Goal: Information Seeking & Learning: Check status

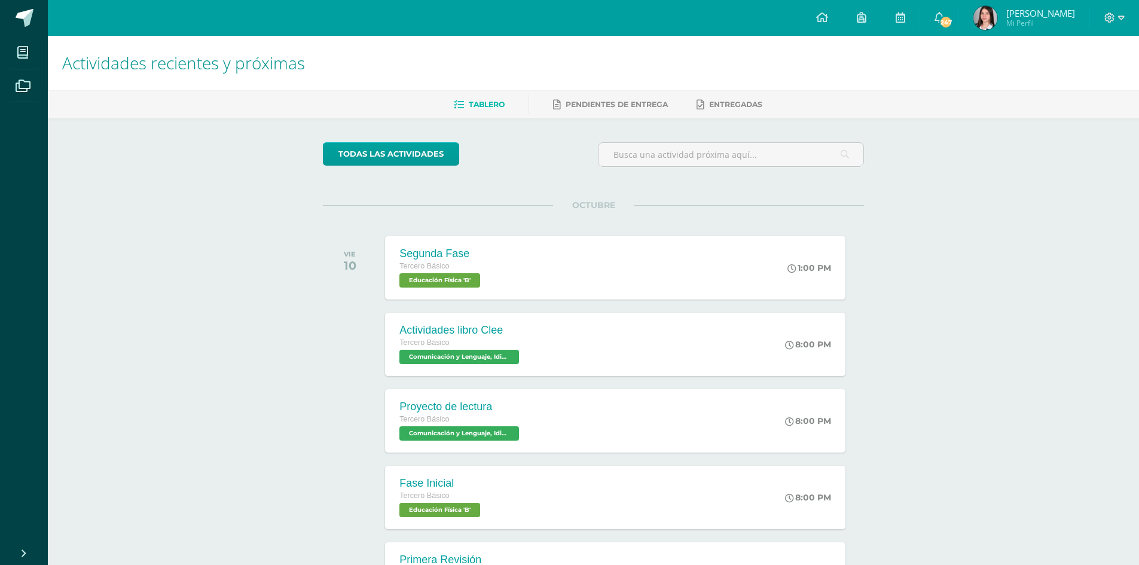
click at [606, 198] on div "todas las Actividades No tienes actividades Échale un vistazo a los demás perío…" at bounding box center [593, 437] width 589 height 639
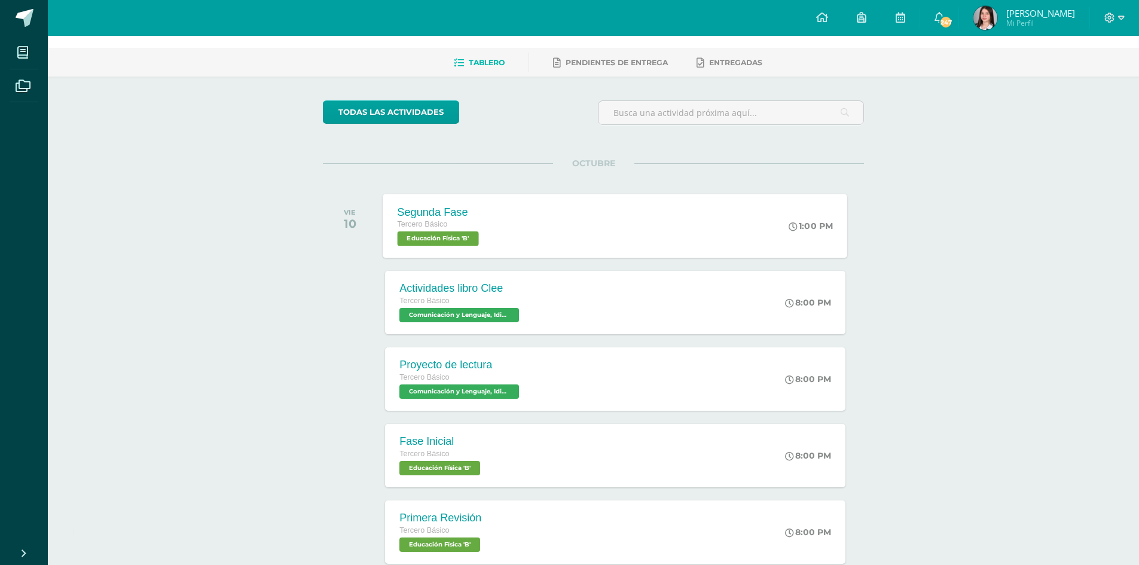
scroll to position [120, 0]
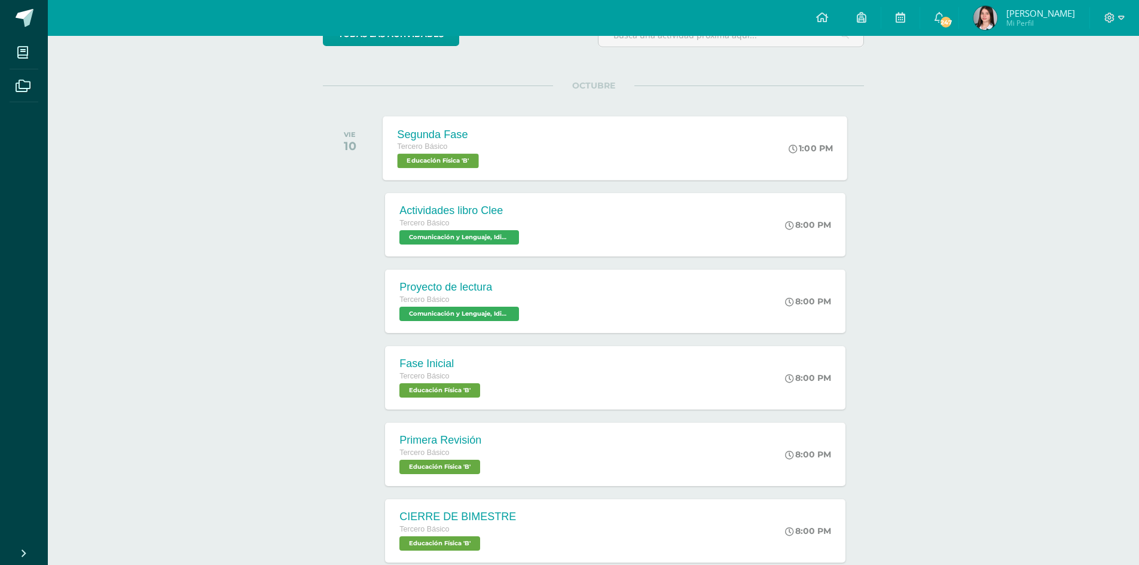
click at [538, 136] on div "Segunda Fase Tercero Básico Educación Física 'B' 1:00 PM Segunda Fase Educación…" at bounding box center [615, 148] width 465 height 64
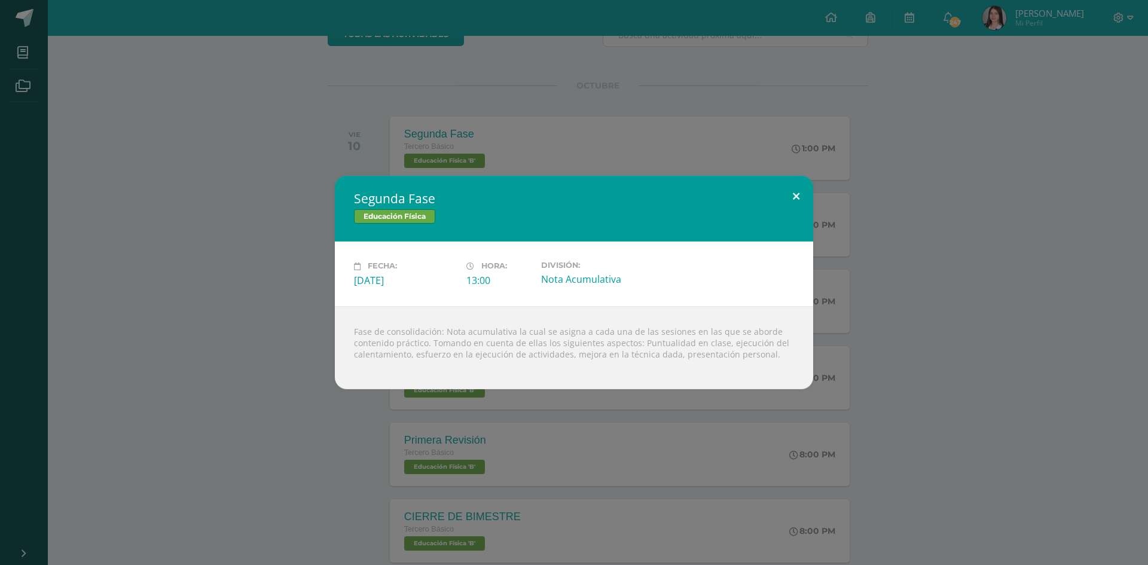
click at [791, 200] on button at bounding box center [796, 196] width 34 height 41
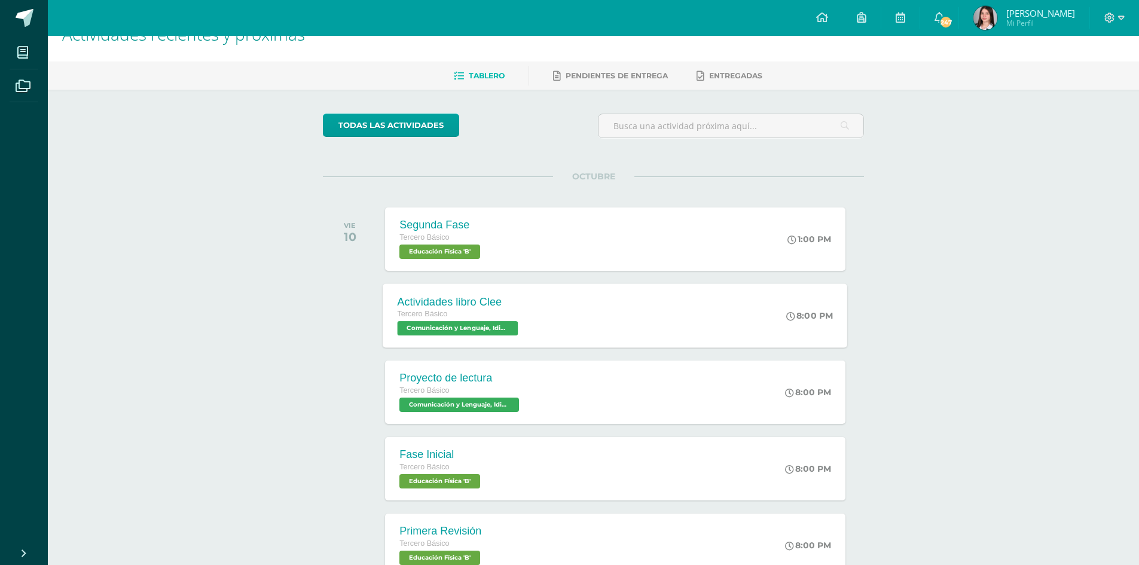
scroll to position [0, 0]
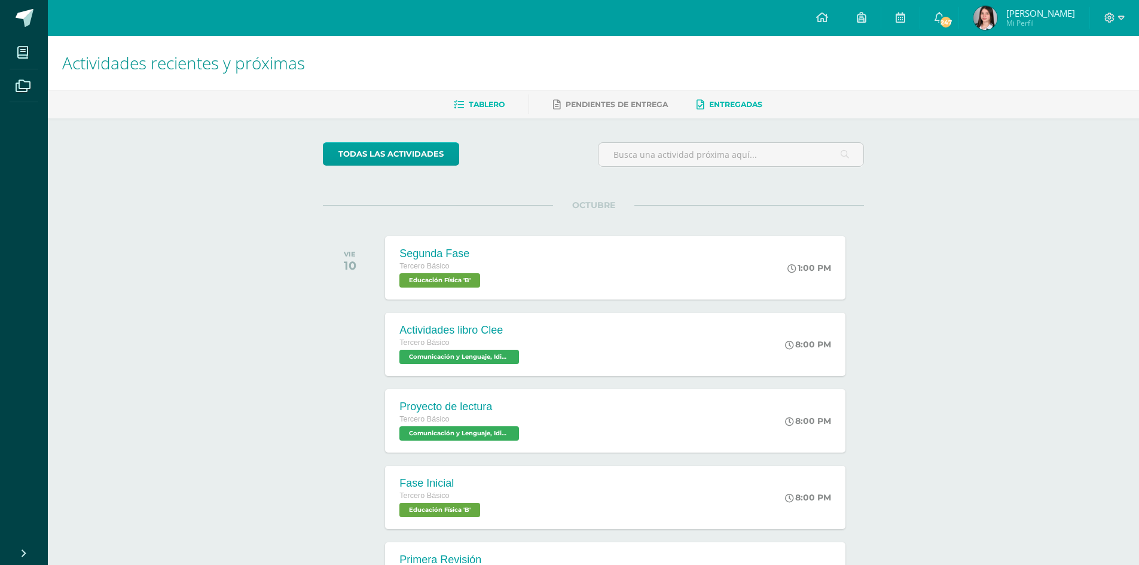
click at [726, 99] on link "Entregadas" at bounding box center [729, 104] width 66 height 19
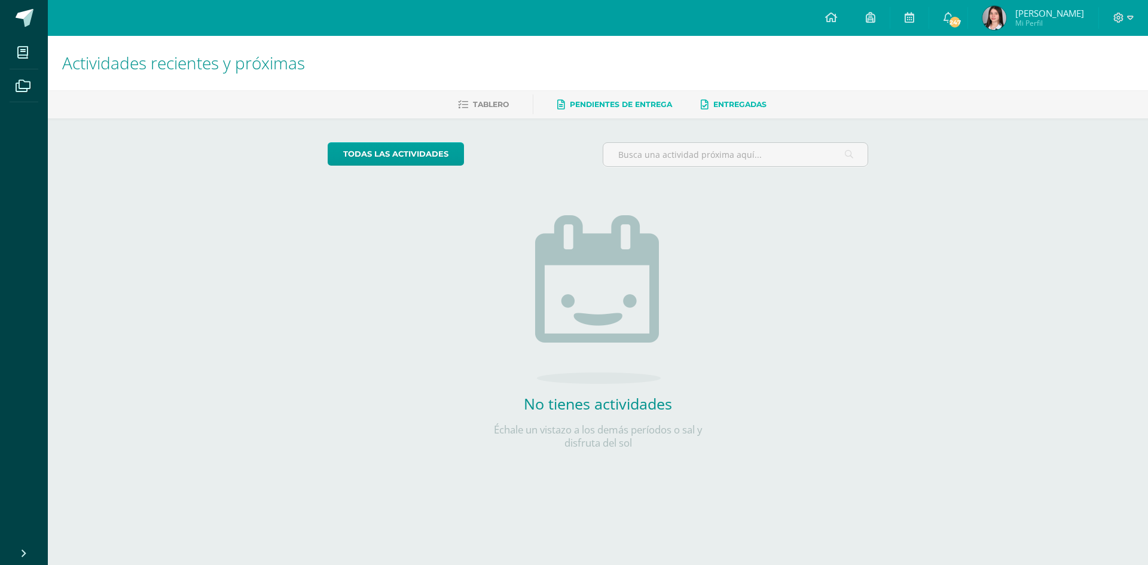
click at [606, 97] on link "Pendientes de entrega" at bounding box center [614, 104] width 115 height 19
click at [13, 71] on link "Archivos" at bounding box center [24, 85] width 29 height 33
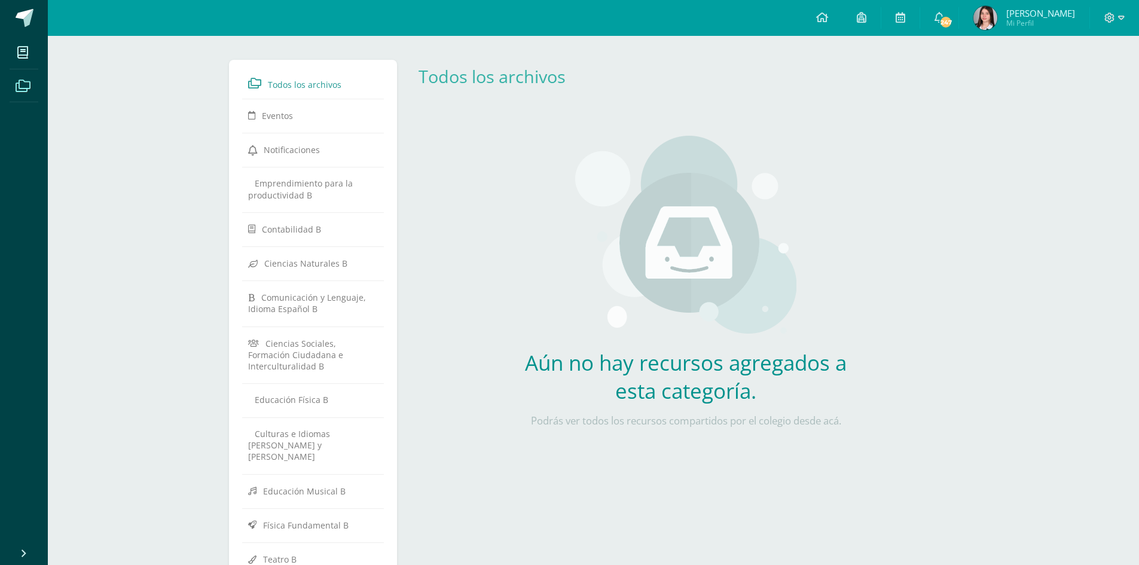
click at [23, 57] on icon at bounding box center [22, 53] width 11 height 12
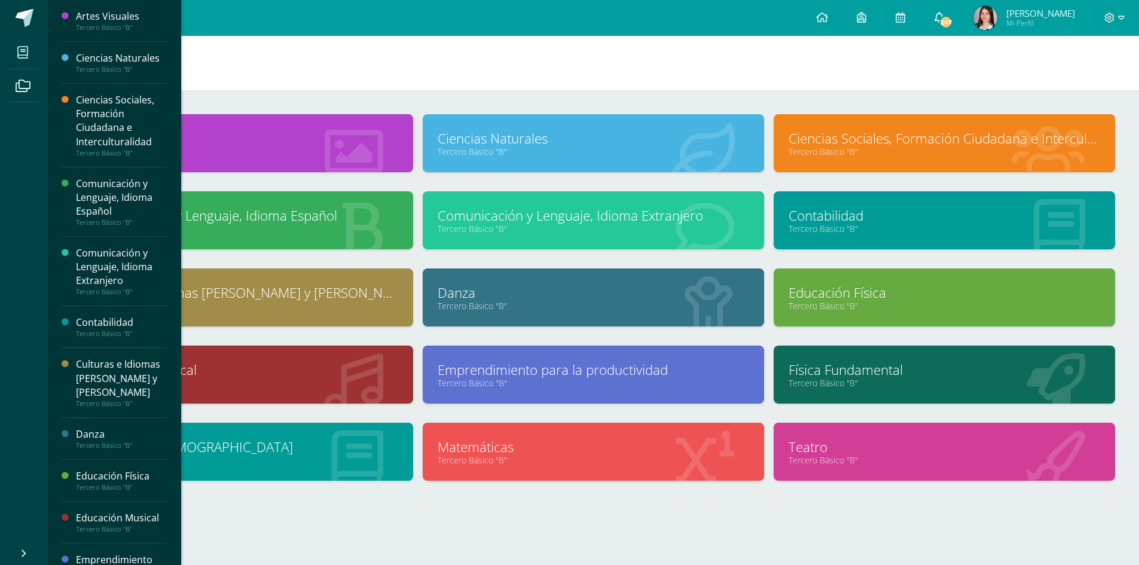
click at [942, 15] on link "247" at bounding box center [939, 18] width 38 height 36
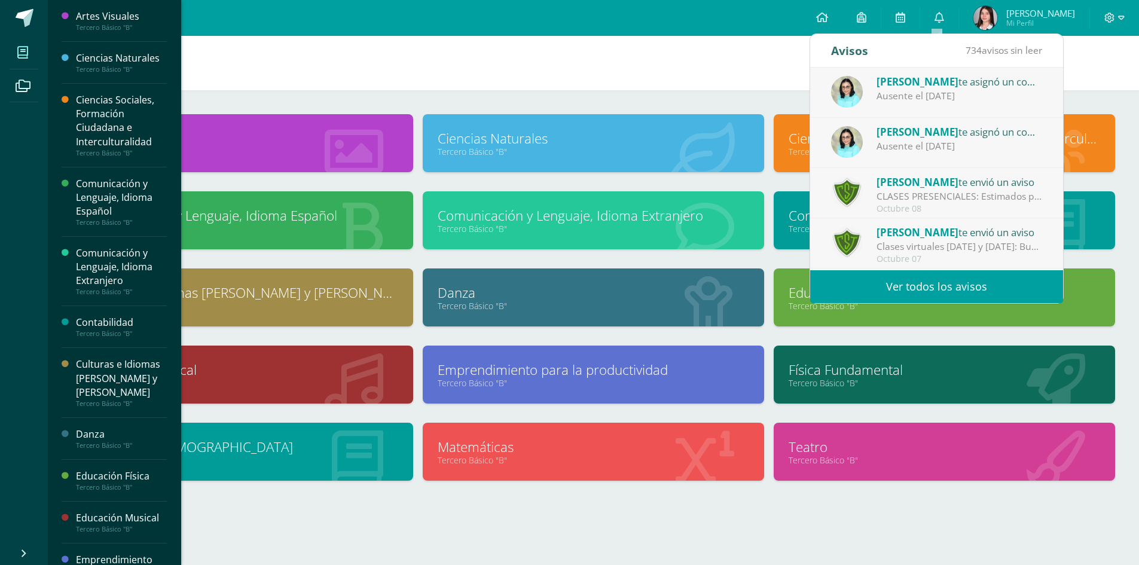
click at [965, 82] on div "[PERSON_NAME] te asignó un comentario en 'Ejercicio de Depreciaciones' para 'Co…" at bounding box center [959, 82] width 166 height 16
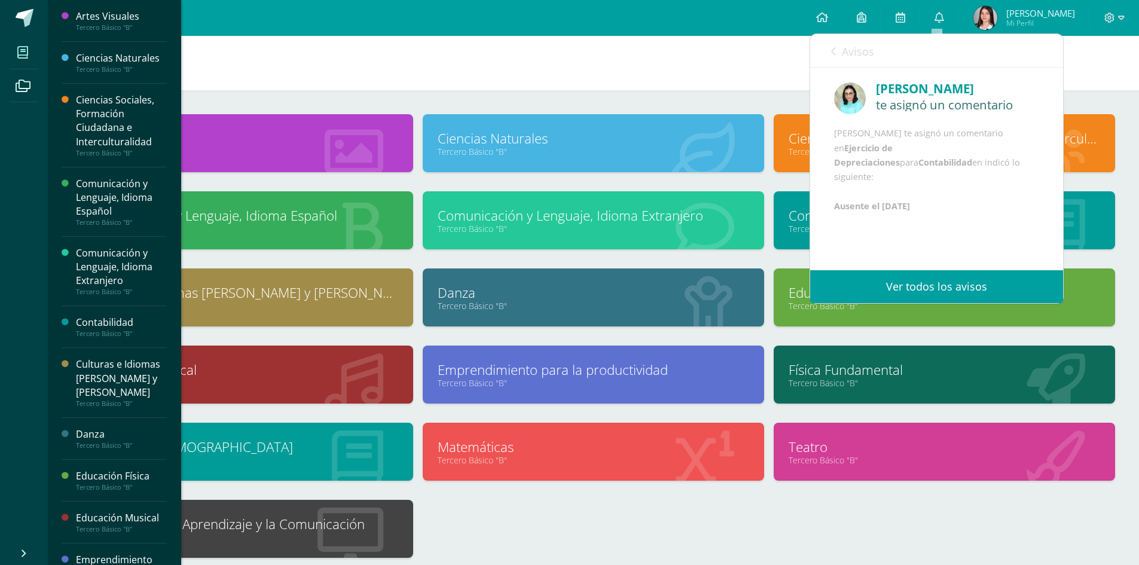
click at [832, 51] on icon at bounding box center [833, 52] width 5 height 10
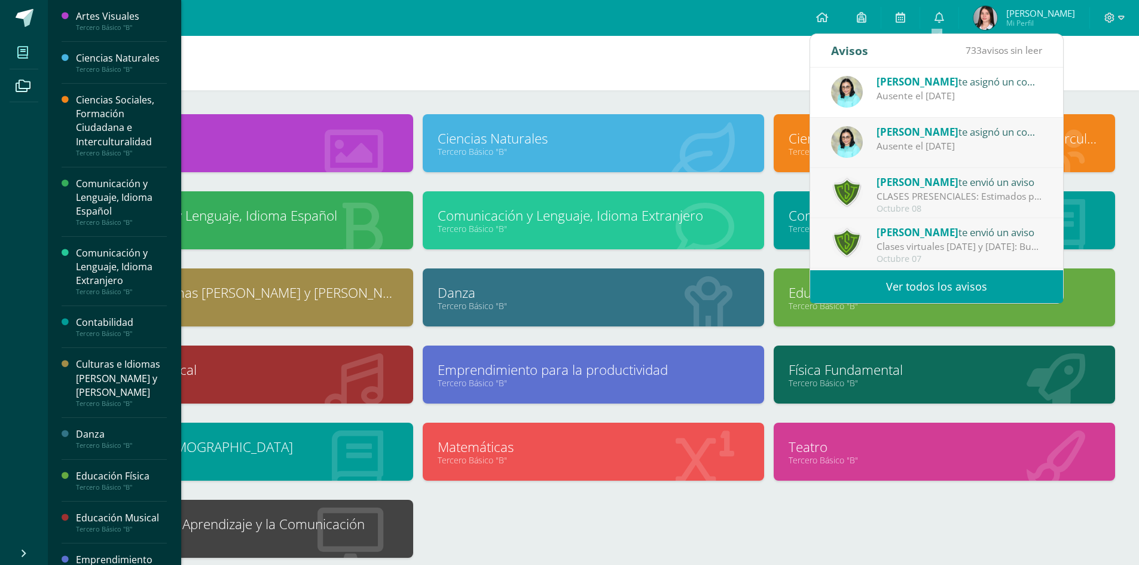
click at [893, 148] on div "Ausente el [DATE]" at bounding box center [959, 146] width 166 height 14
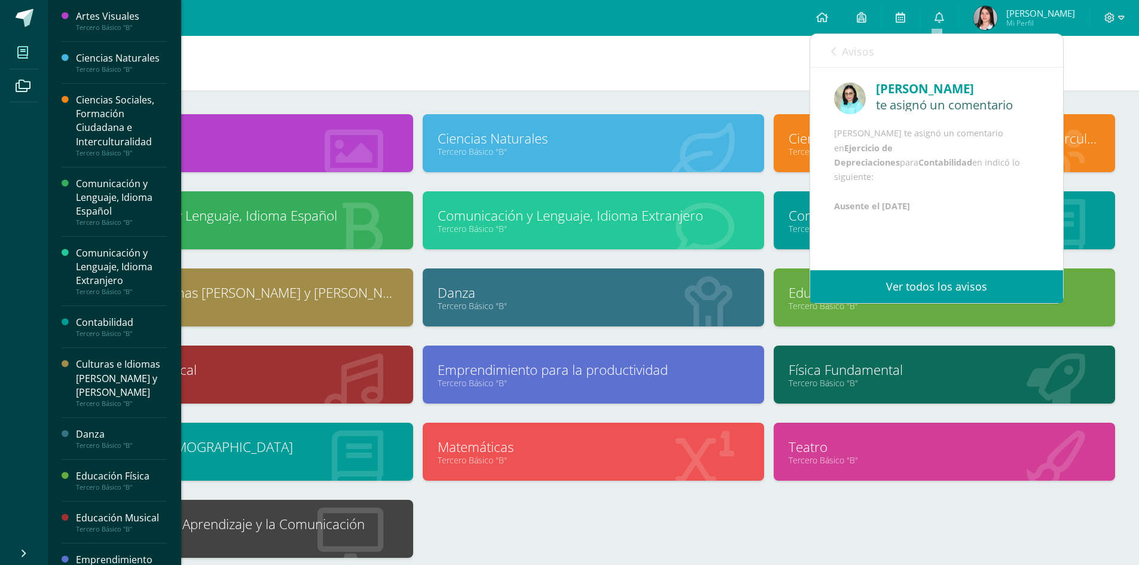
click at [843, 39] on link "Avisos" at bounding box center [852, 51] width 43 height 34
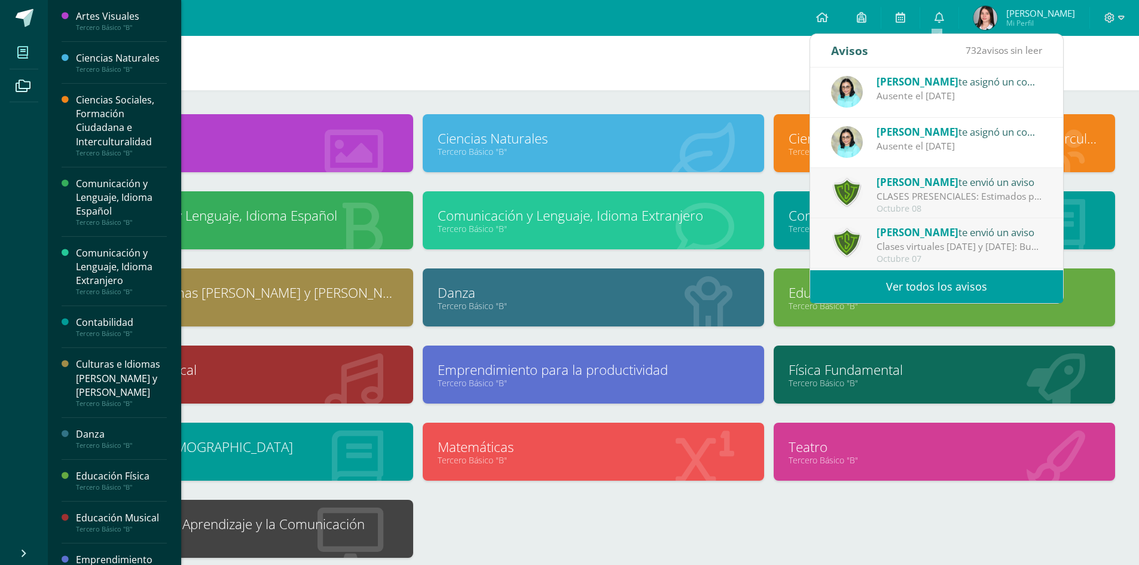
scroll to position [60, 0]
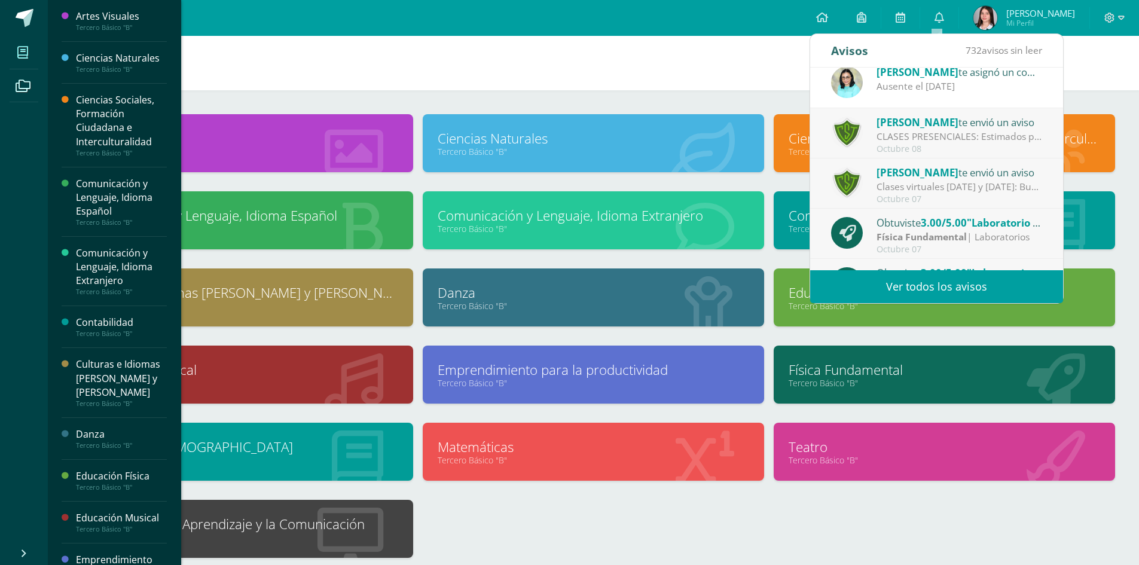
click at [919, 141] on div "CLASES PRESENCIALES: Estimados padres de familia: Les informamos que el Comité …" at bounding box center [959, 137] width 166 height 14
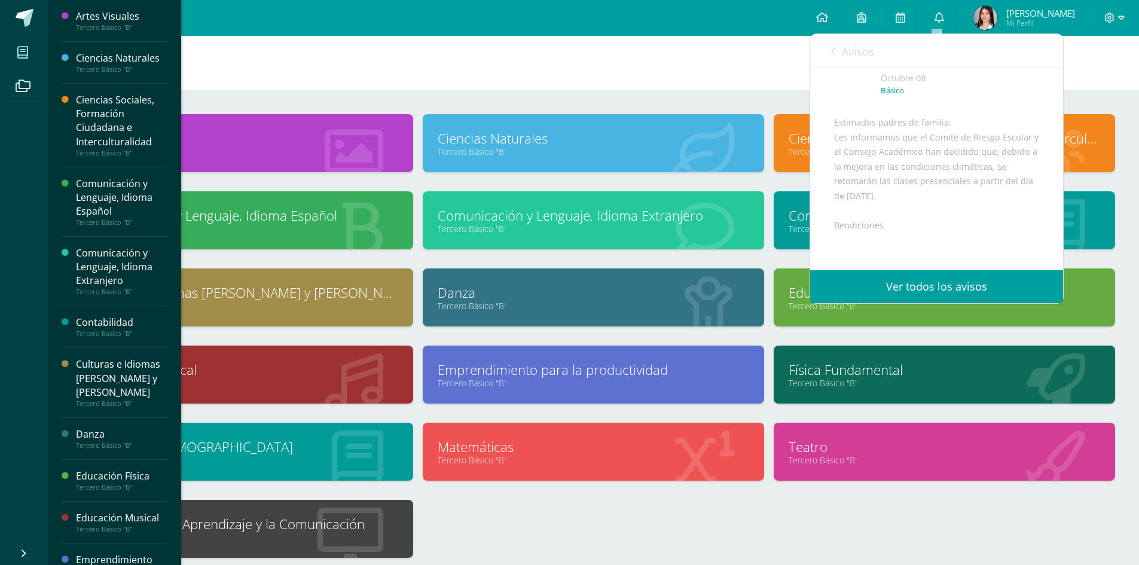
scroll to position [0, 0]
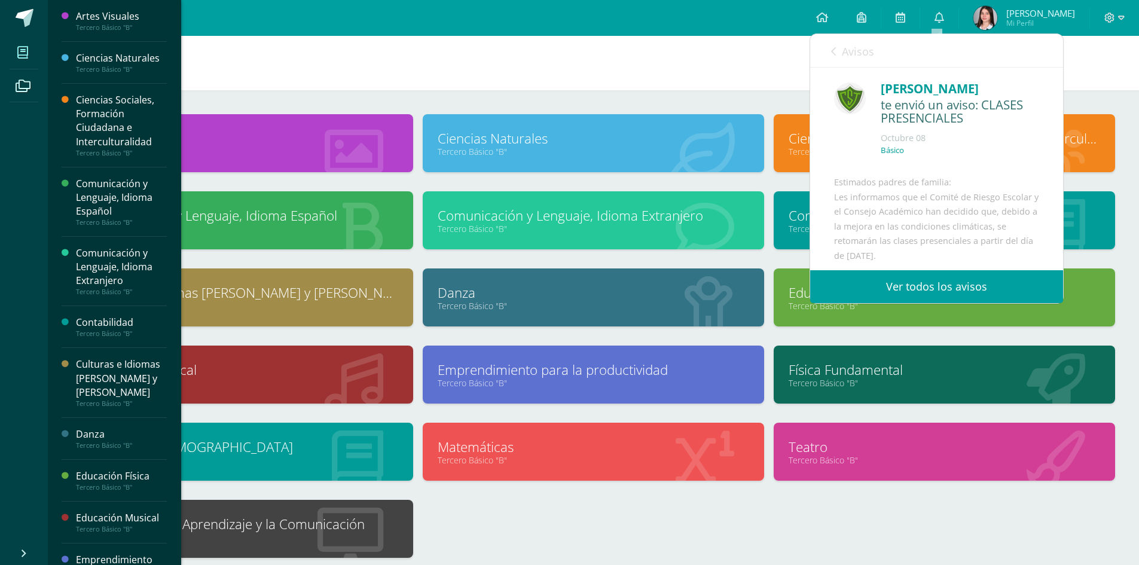
click at [850, 40] on link "Avisos" at bounding box center [852, 51] width 43 height 34
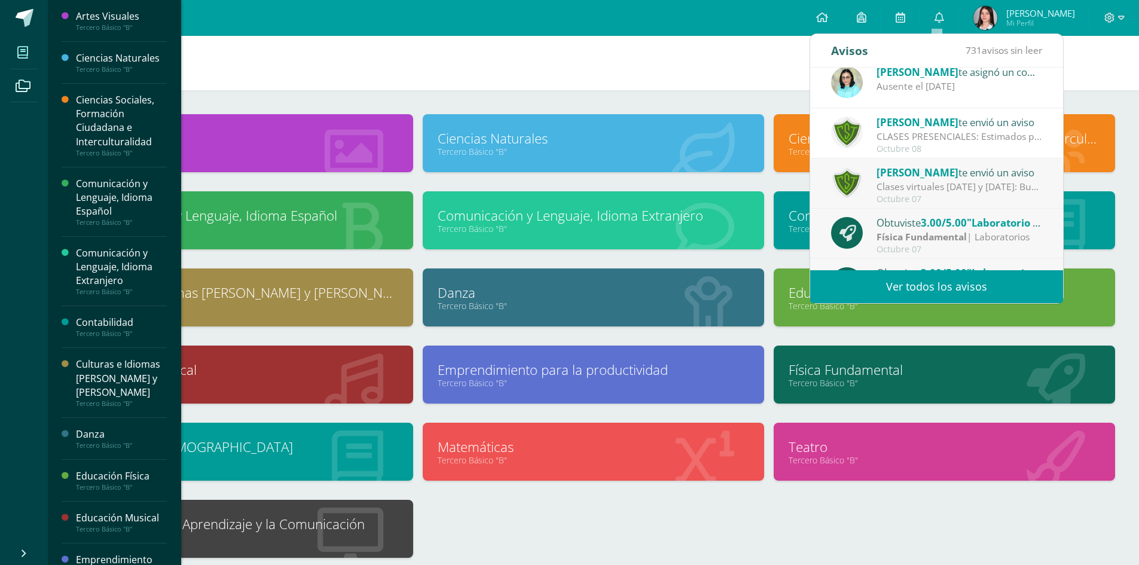
click at [949, 229] on span "3.00/5.00" at bounding box center [944, 223] width 46 height 14
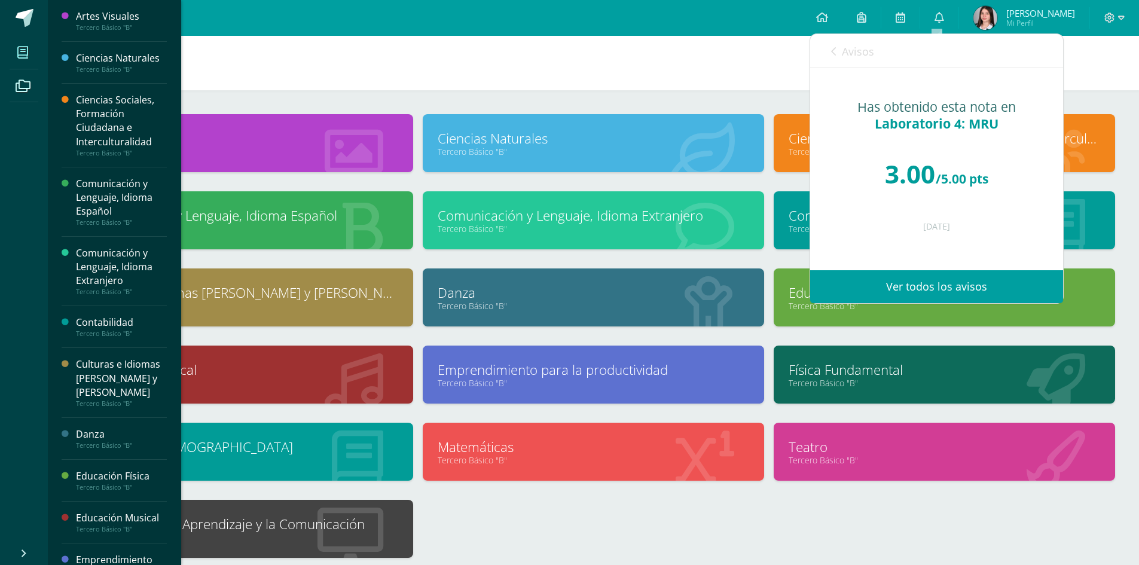
click at [860, 42] on link "Avisos" at bounding box center [852, 51] width 43 height 34
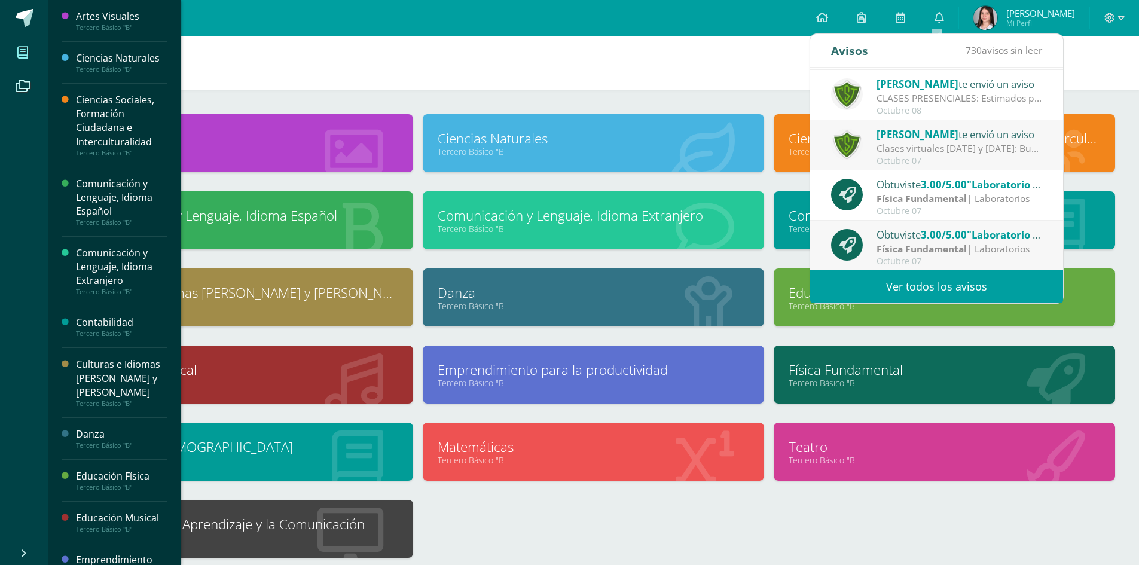
scroll to position [120, 0]
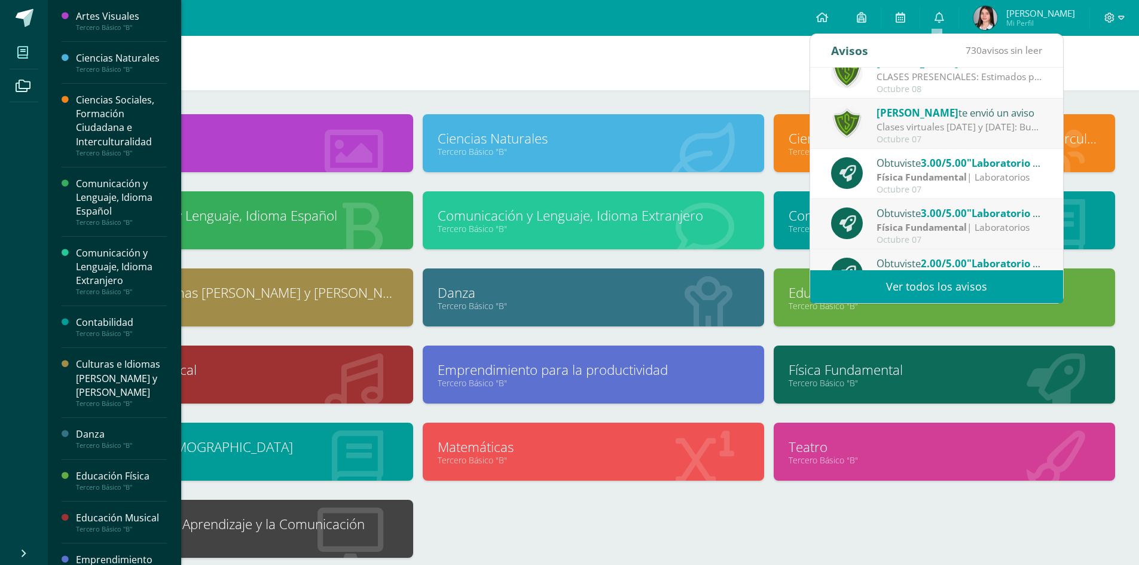
click at [945, 221] on strong "Física Fundamental" at bounding box center [921, 227] width 90 height 13
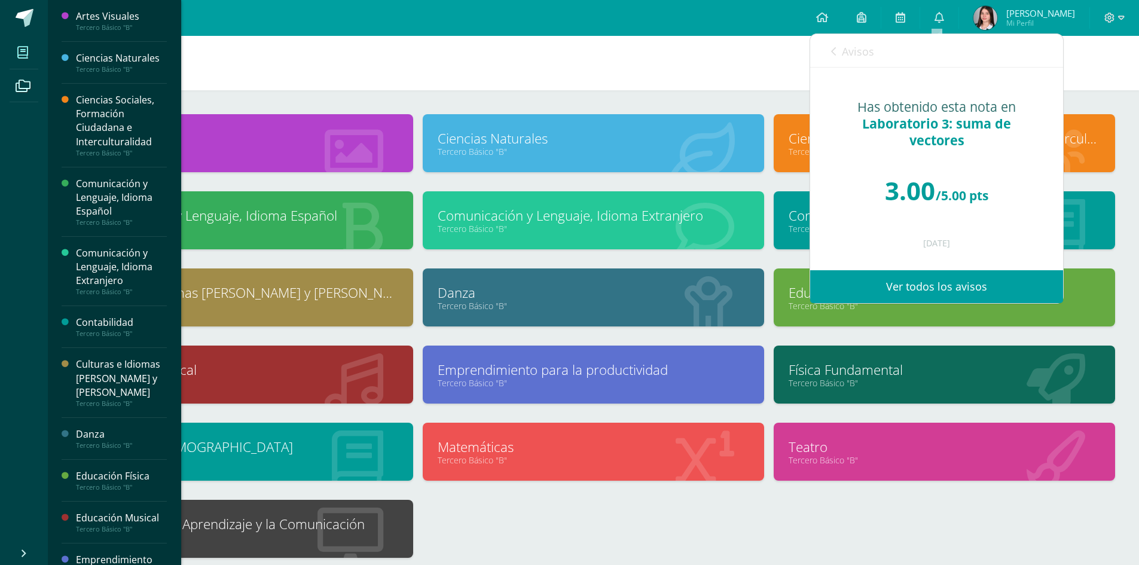
click at [854, 68] on link "Avisos" at bounding box center [852, 51] width 43 height 34
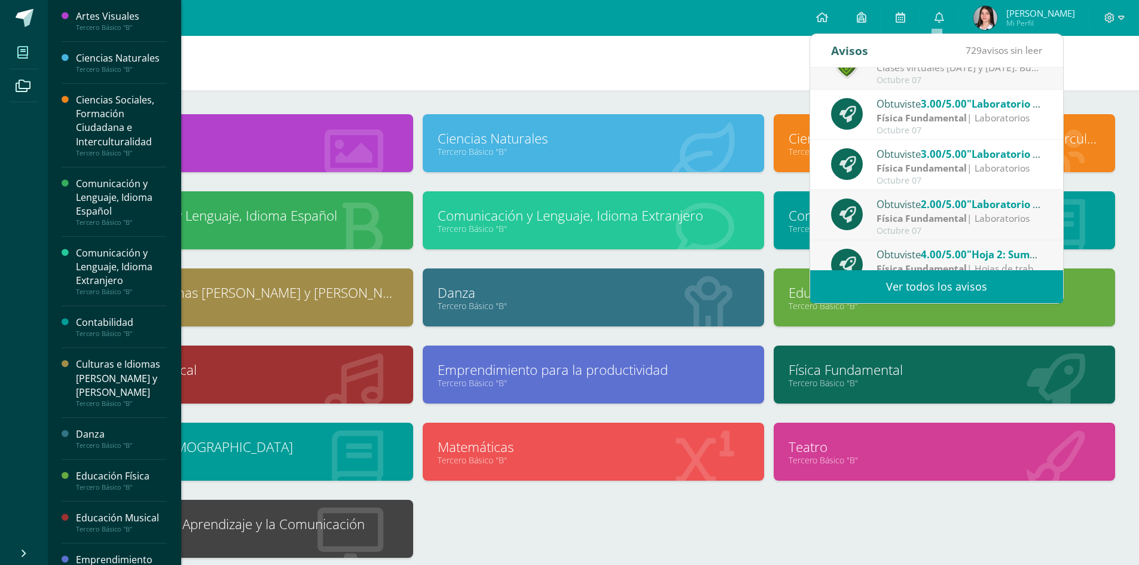
scroll to position [179, 0]
click at [893, 201] on div "Obtuviste 2.00/5.00 "Laboratorio 2: suma de vectores" en Física Fundamental" at bounding box center [959, 203] width 166 height 16
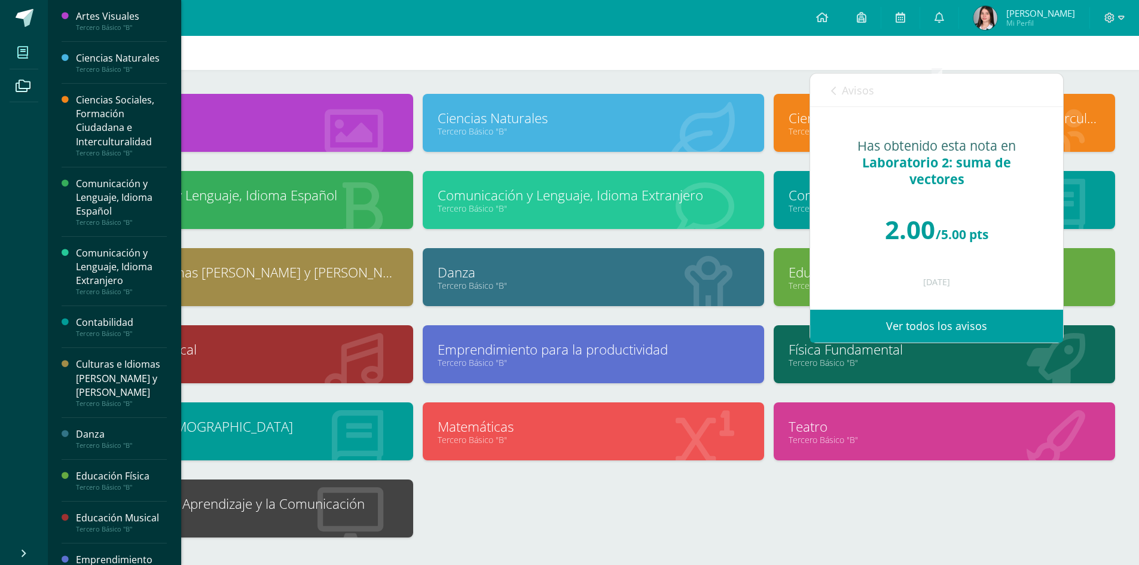
scroll to position [0, 0]
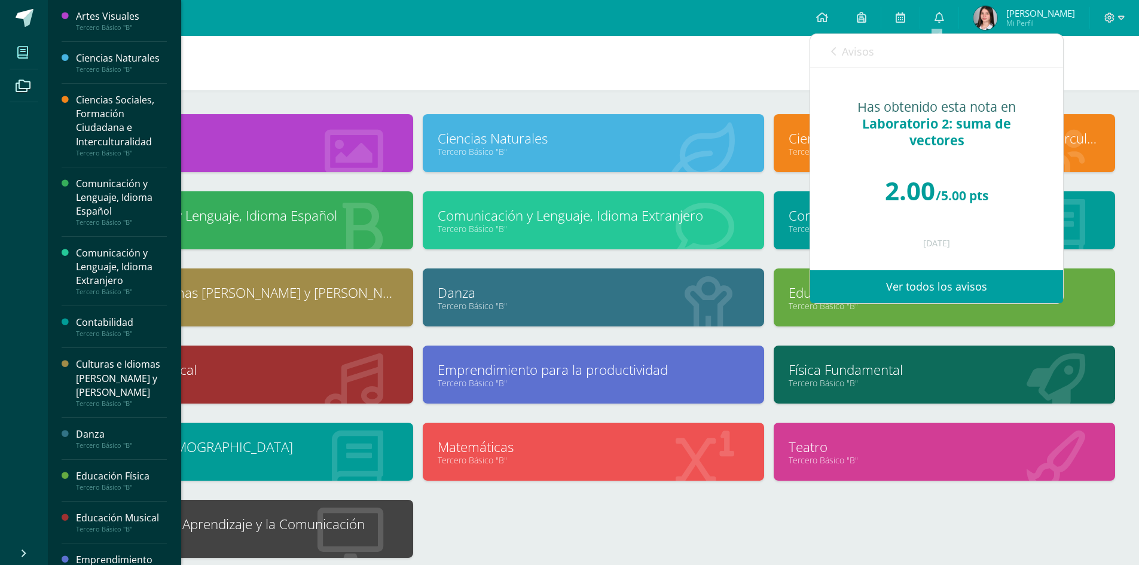
click at [853, 44] on span "Avisos" at bounding box center [858, 51] width 32 height 14
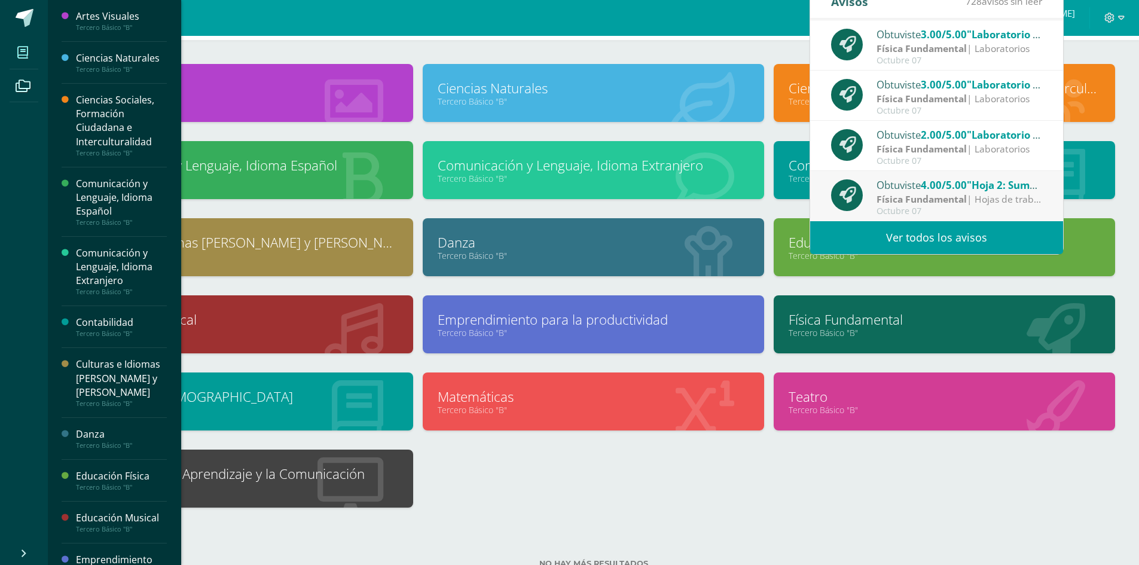
scroll to position [91, 0]
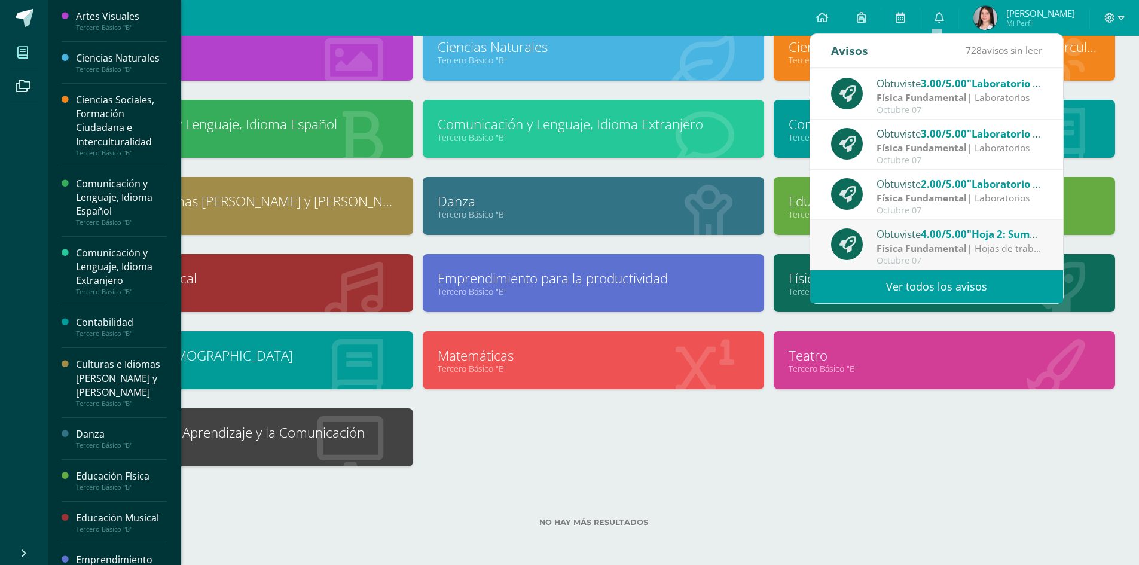
click at [911, 234] on div "Obtuviste 4.00/5.00 "Hoja 2: Suma de vectores" en Física Fundamental" at bounding box center [959, 234] width 166 height 16
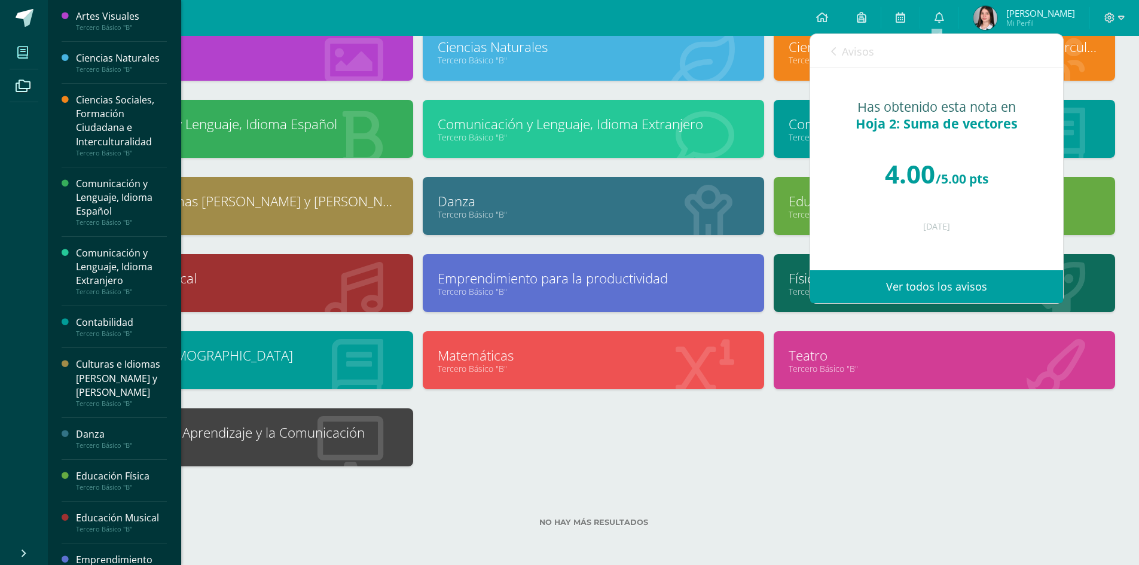
click at [872, 54] on span "Avisos" at bounding box center [858, 51] width 32 height 14
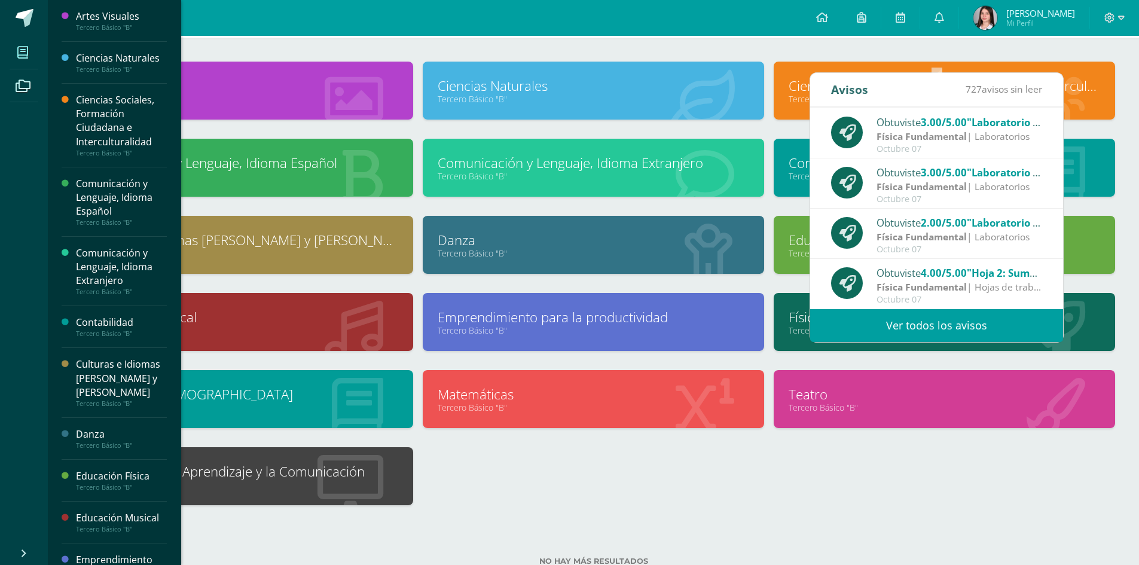
scroll to position [32, 0]
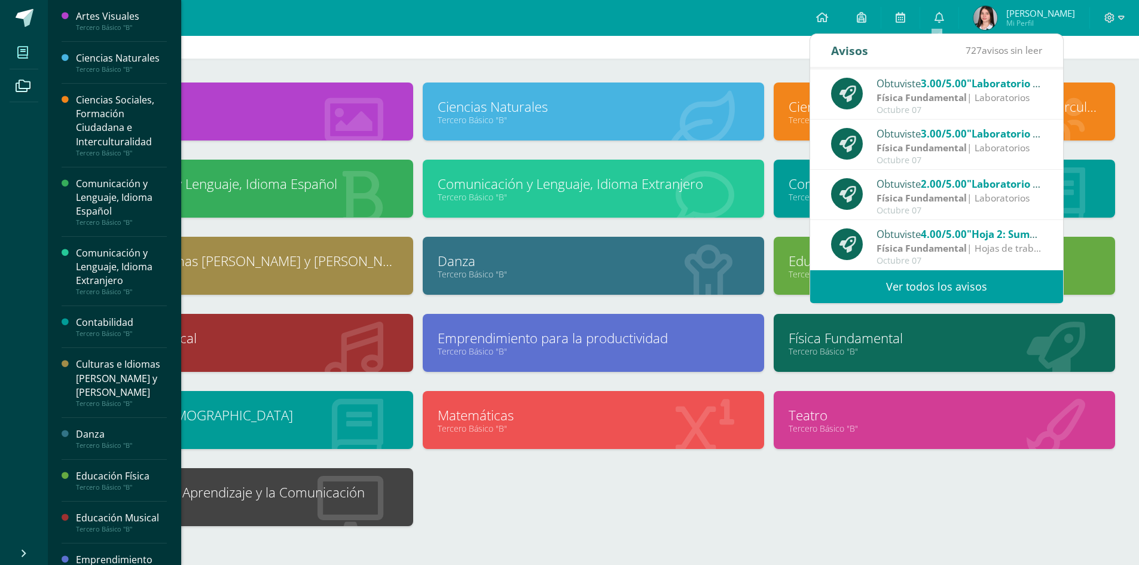
click at [550, 518] on div "Artes Visuales Tercero Básico "B" Ciencias Naturales Tercero Básico "B"" at bounding box center [593, 313] width 1053 height 463
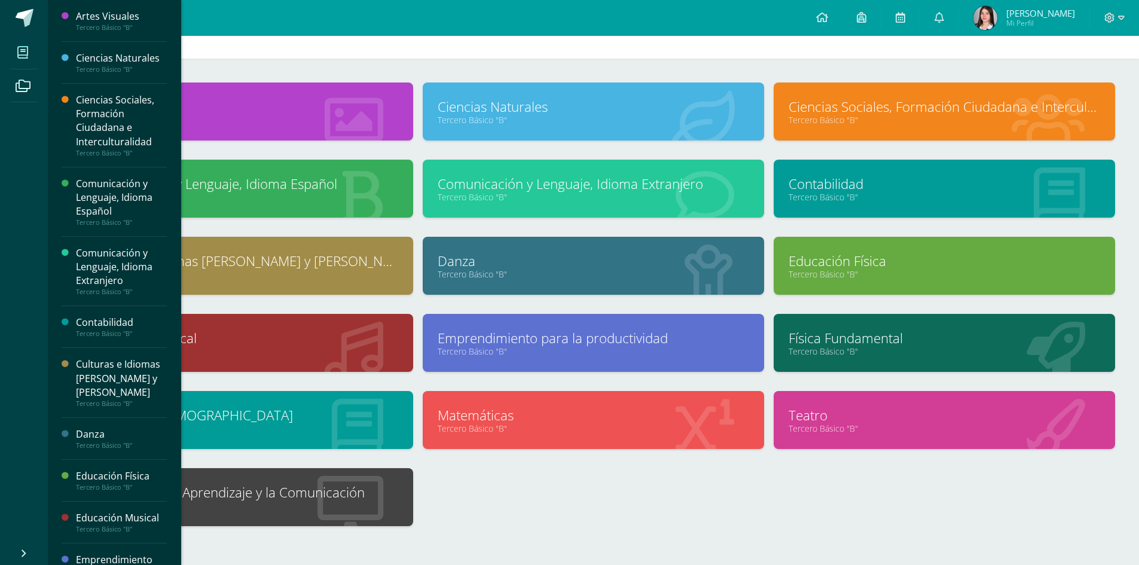
click at [258, 133] on div "Artes Visuales Tercero Básico "B"" at bounding box center [242, 111] width 341 height 58
click at [252, 114] on link "Artes Visuales" at bounding box center [242, 106] width 311 height 19
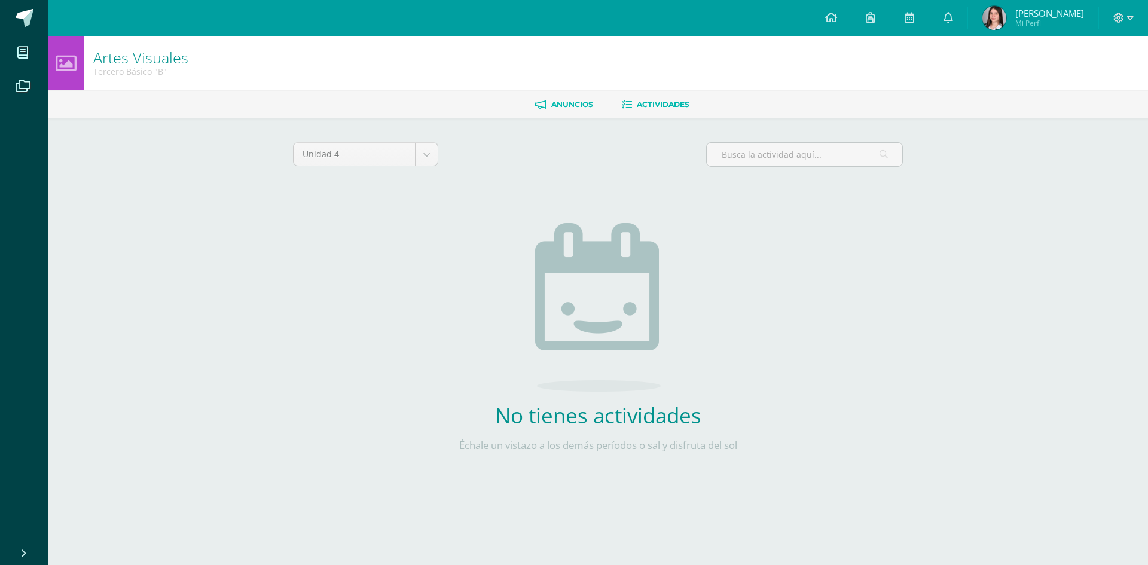
click at [579, 98] on link "Anuncios" at bounding box center [564, 104] width 58 height 19
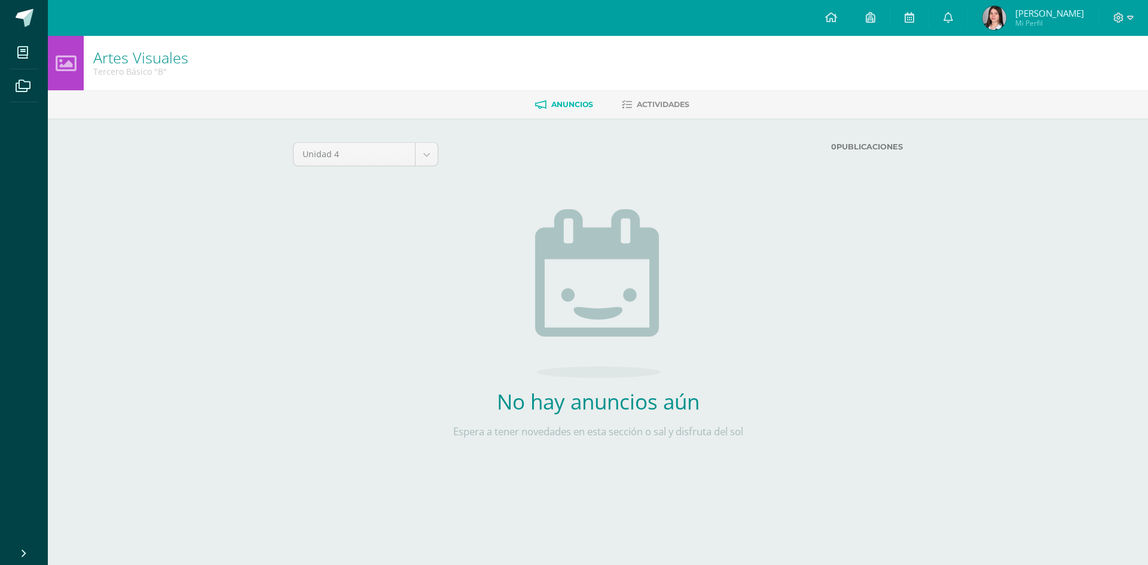
click at [435, 154] on body "Mis cursos Archivos Cerrar panel Artes Visuales Tercero Básico "B" Ciencias Nat…" at bounding box center [574, 250] width 1148 height 500
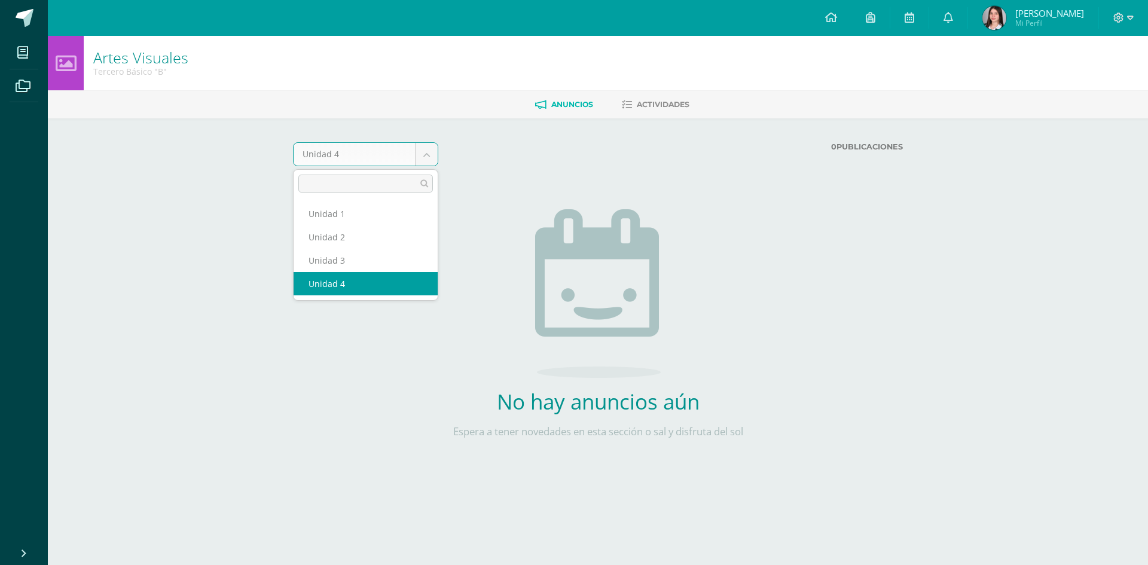
click at [877, 23] on body "Mis cursos Archivos Cerrar panel Artes Visuales Tercero Básico "B" Ciencias Nat…" at bounding box center [574, 250] width 1148 height 500
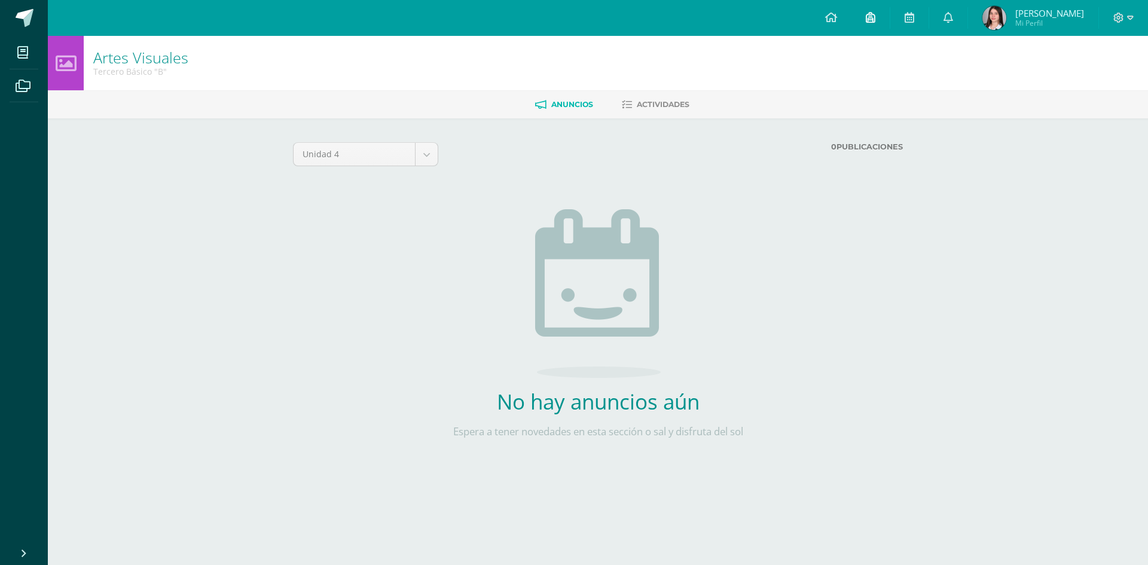
click at [872, 16] on link at bounding box center [870, 18] width 38 height 36
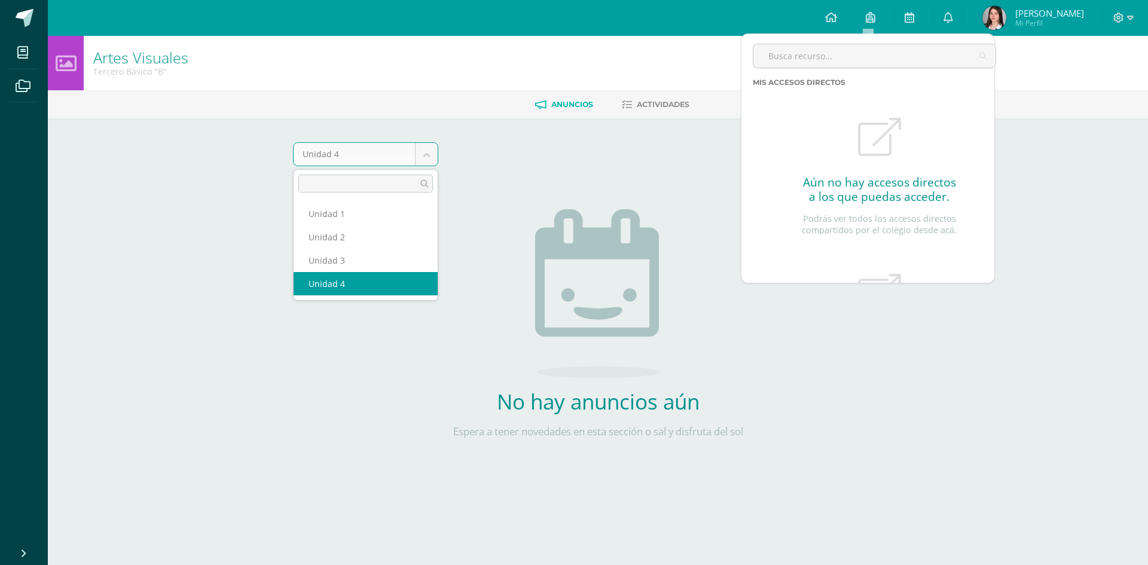
click at [416, 152] on body "Mis cursos Archivos Cerrar panel Artes Visuales Tercero Básico "B" Ciencias Nat…" at bounding box center [574, 250] width 1148 height 500
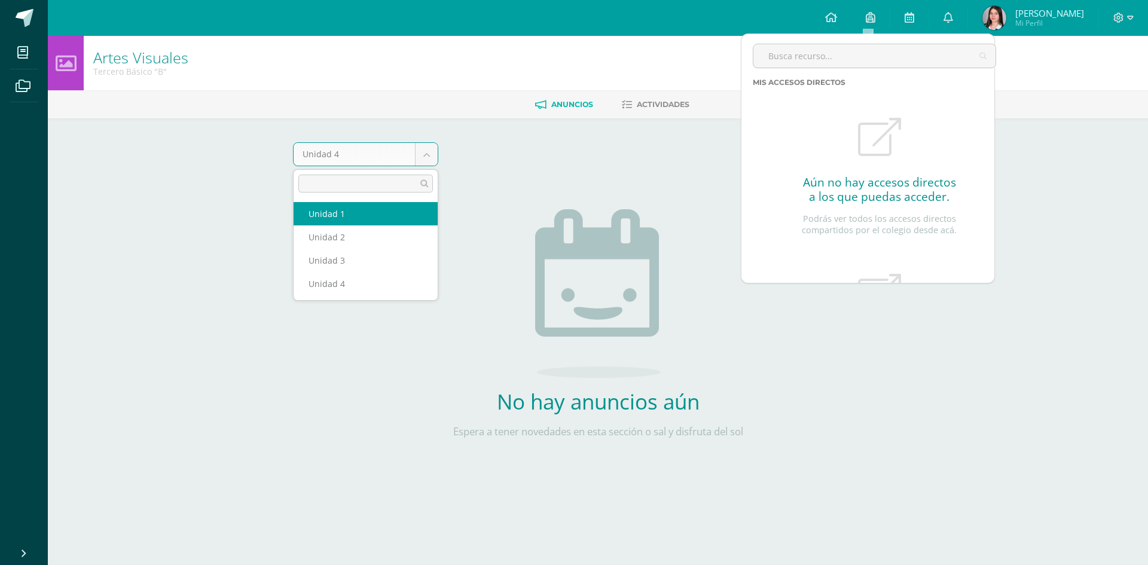
select select "Unidad 1"
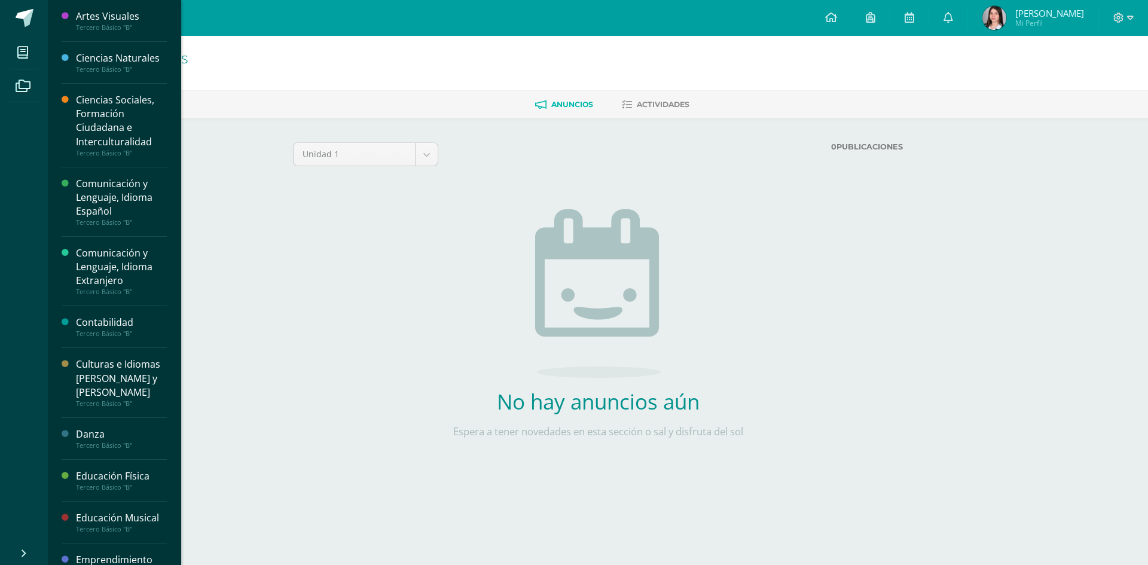
click at [22, 105] on ul "Mis cursos Archivos" at bounding box center [24, 287] width 48 height 503
click at [32, 90] on span at bounding box center [23, 85] width 27 height 27
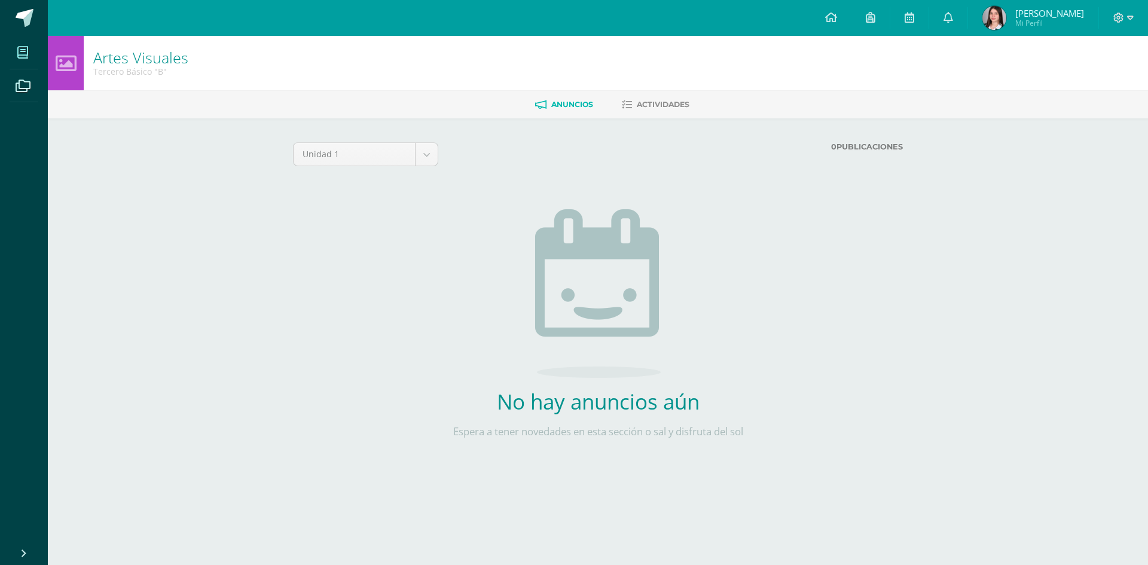
click at [28, 55] on icon at bounding box center [22, 53] width 11 height 12
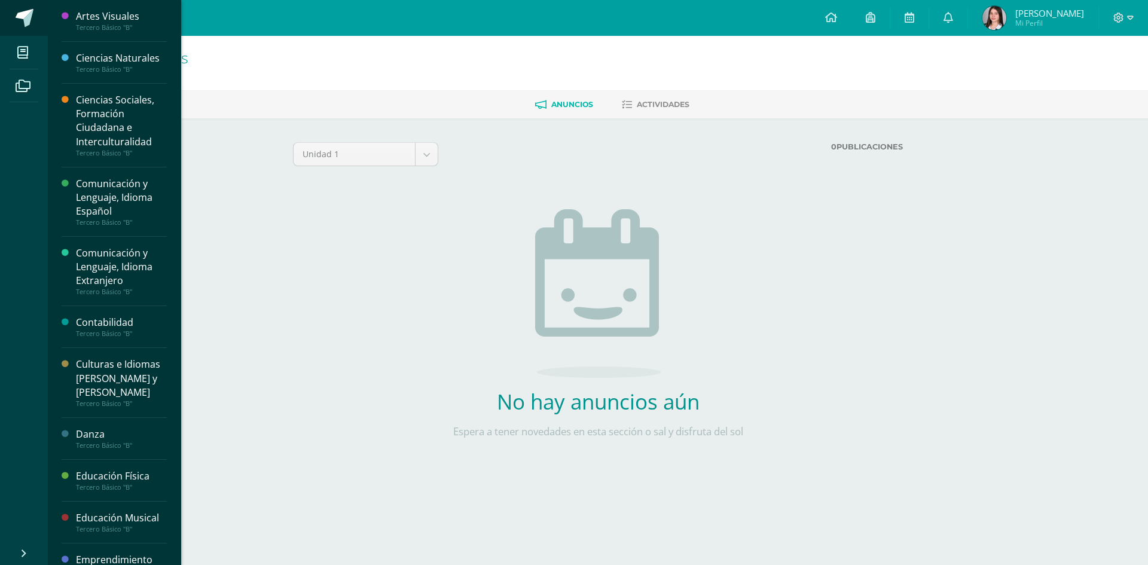
click at [28, 16] on span at bounding box center [25, 18] width 18 height 18
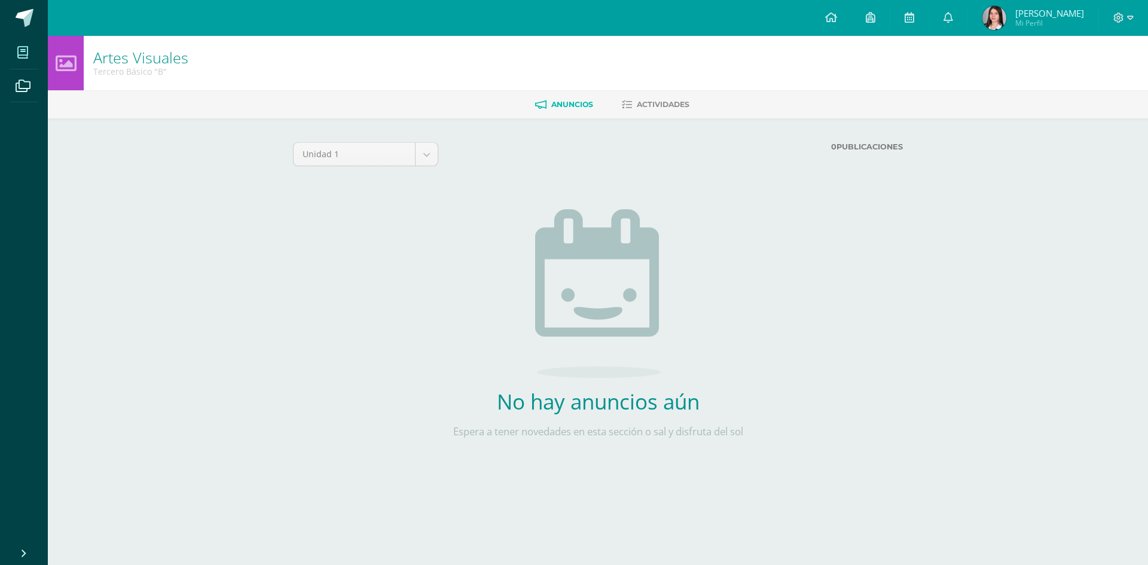
click at [26, 59] on icon at bounding box center [22, 53] width 11 height 12
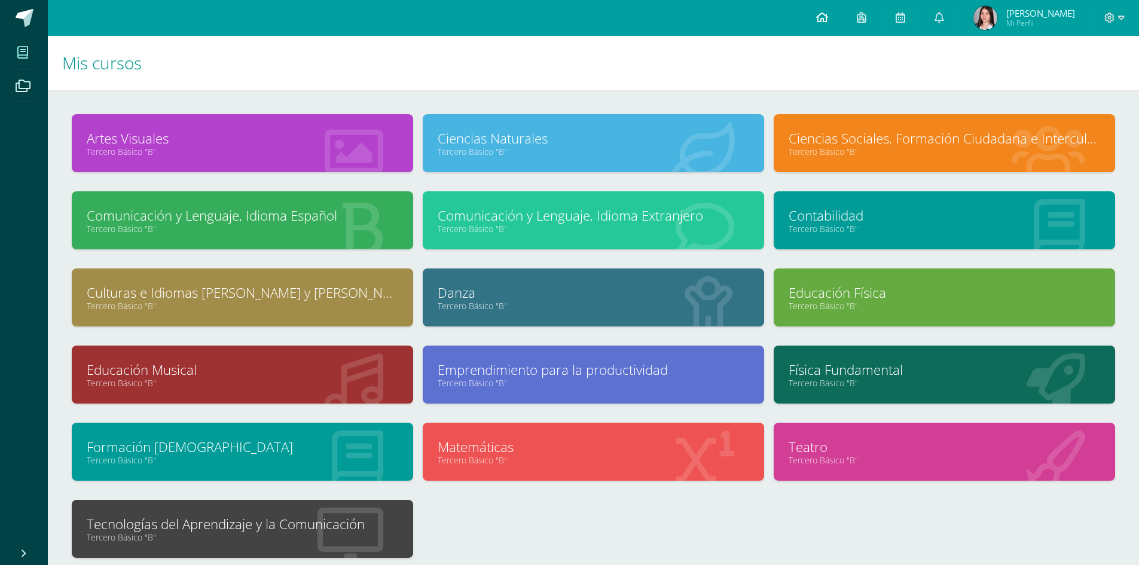
click at [825, 13] on icon at bounding box center [822, 17] width 12 height 11
click at [845, 19] on link at bounding box center [861, 18] width 38 height 36
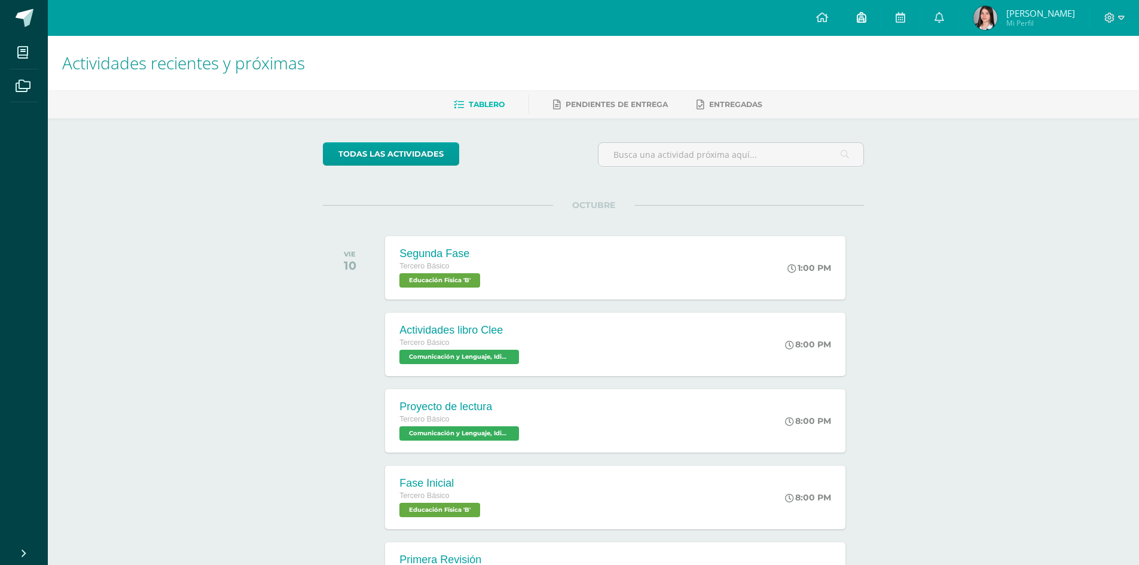
click at [865, 20] on link at bounding box center [861, 18] width 38 height 36
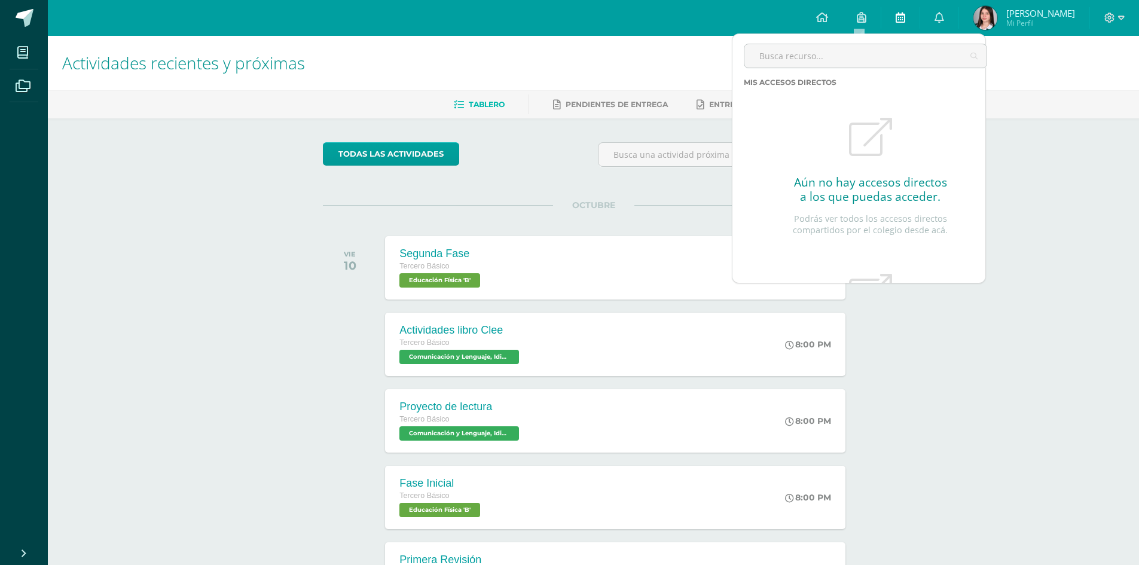
click at [896, 9] on link at bounding box center [900, 18] width 38 height 36
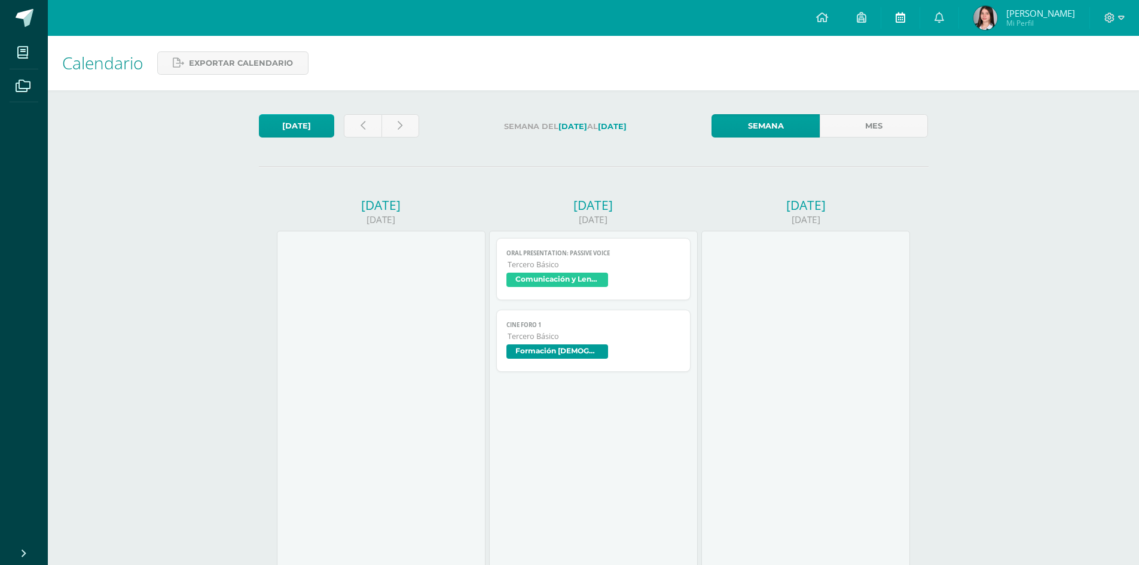
click at [899, 15] on icon at bounding box center [901, 17] width 10 height 11
click at [971, 10] on span "Marissa Valentina Mi Perfil" at bounding box center [1024, 18] width 106 height 24
click at [941, 15] on icon at bounding box center [939, 17] width 10 height 11
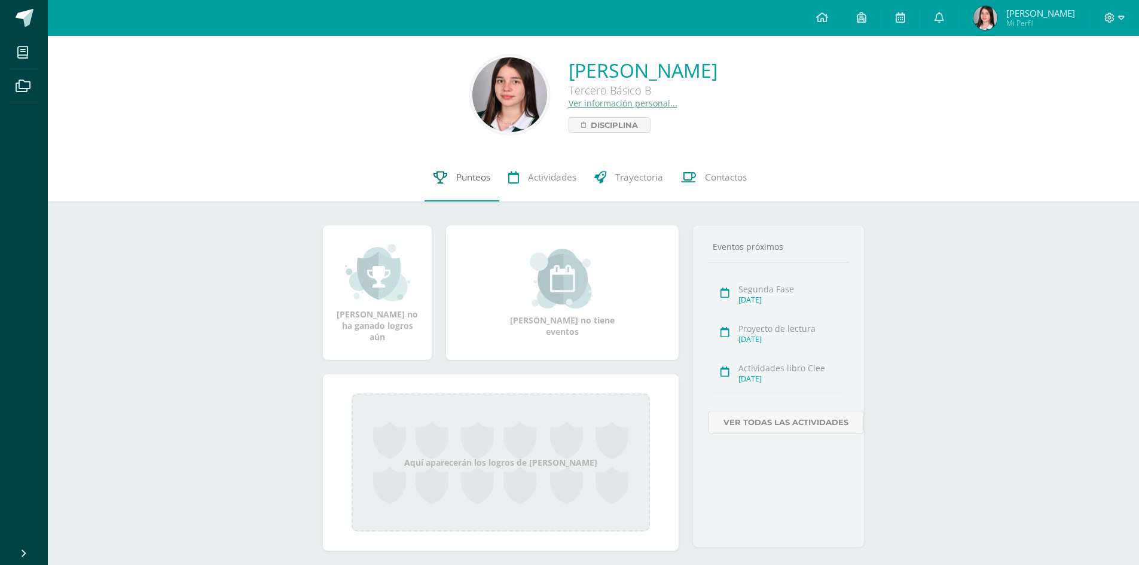
click at [442, 178] on icon at bounding box center [440, 177] width 14 height 13
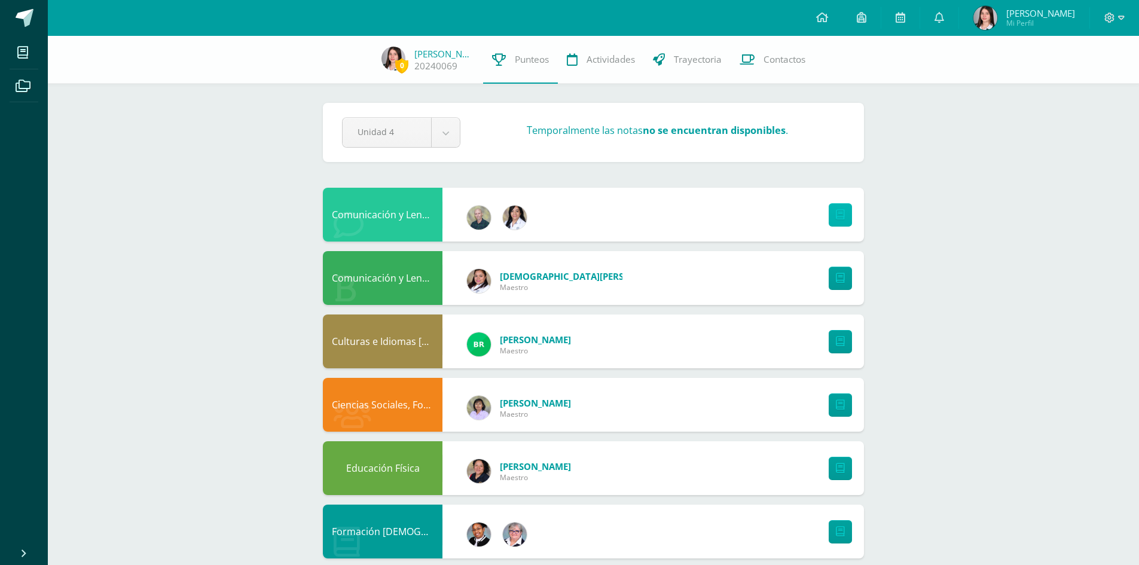
click at [842, 214] on icon at bounding box center [840, 215] width 9 height 10
click at [415, 342] on div "Culturas e Idiomas [PERSON_NAME] y [PERSON_NAME]" at bounding box center [383, 341] width 120 height 54
click at [509, 331] on div "[PERSON_NAME]" at bounding box center [519, 344] width 128 height 54
click at [548, 332] on div "[PERSON_NAME]" at bounding box center [519, 341] width 152 height 48
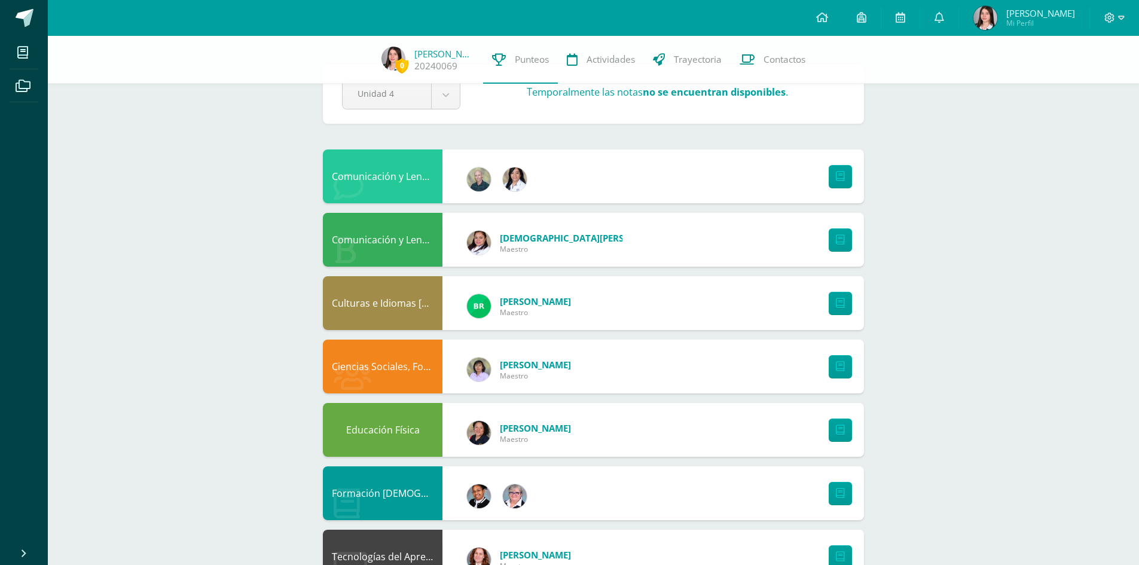
scroll to position [60, 0]
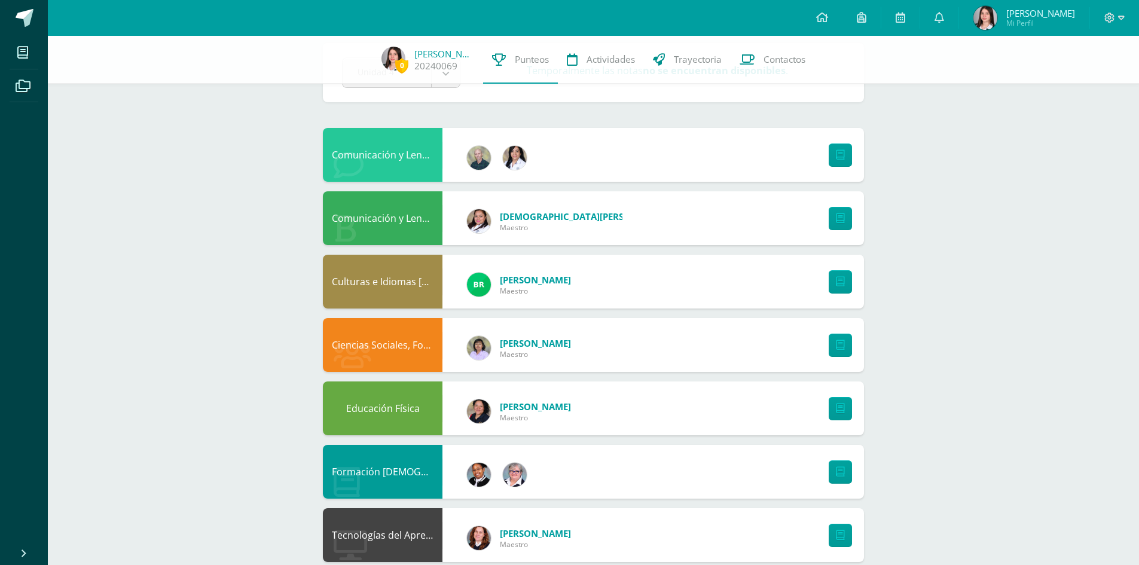
click at [391, 157] on div "Comunicación y Lenguaje, Idioma Extranjero" at bounding box center [383, 155] width 120 height 54
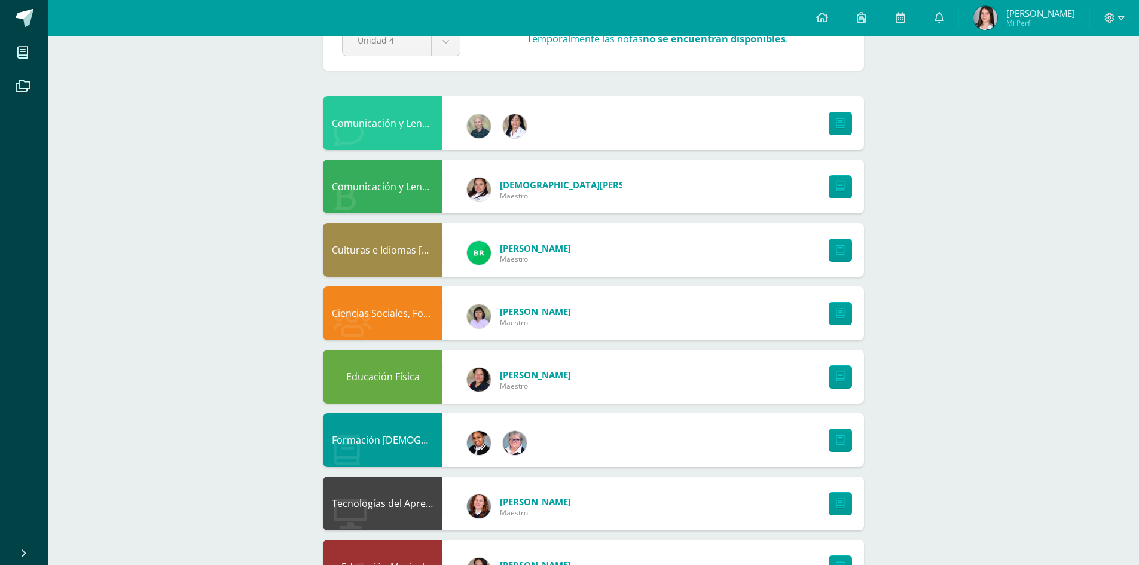
scroll to position [0, 0]
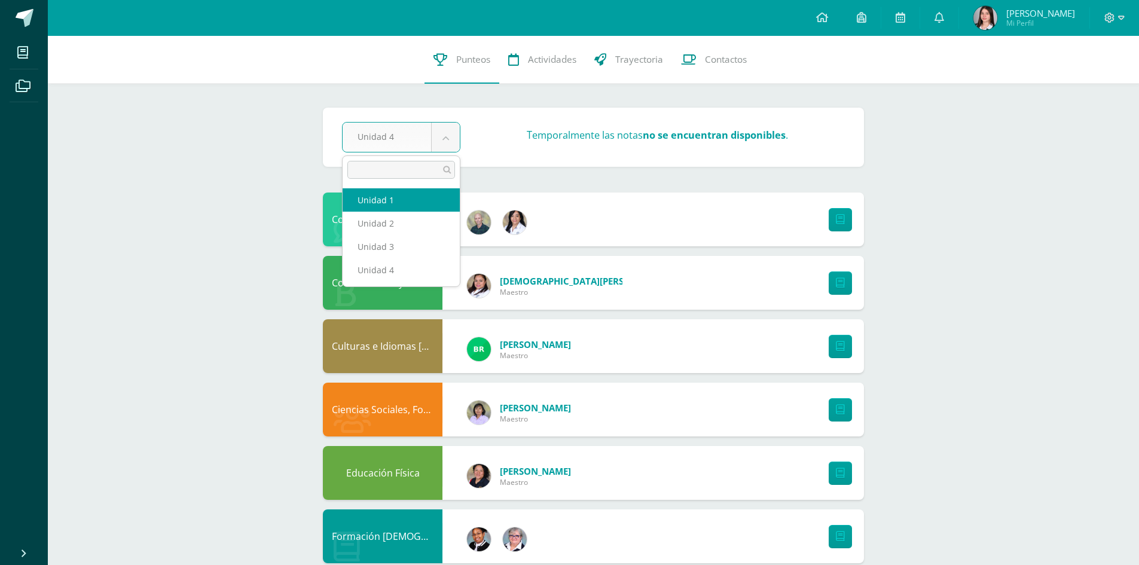
select select "Unidad 1"
